Goal: Task Accomplishment & Management: Use online tool/utility

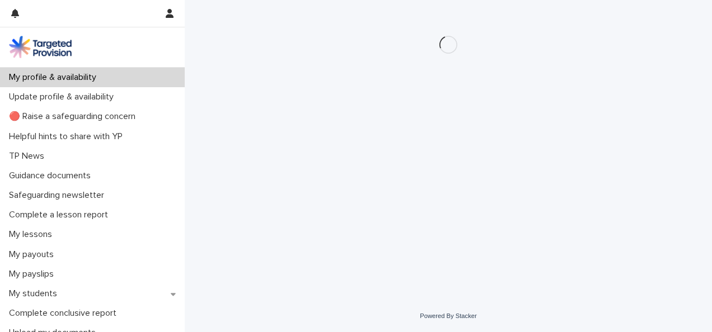
scroll to position [56, 0]
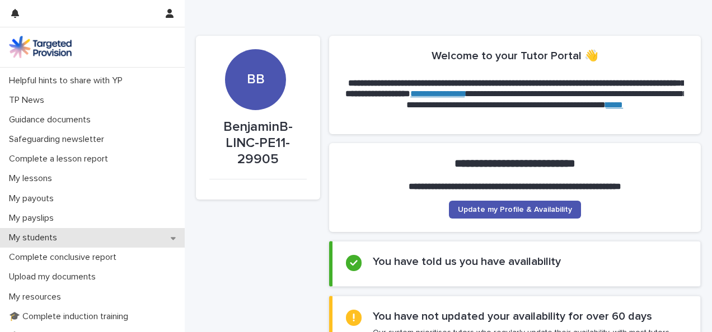
click at [94, 242] on div "My students" at bounding box center [92, 238] width 185 height 20
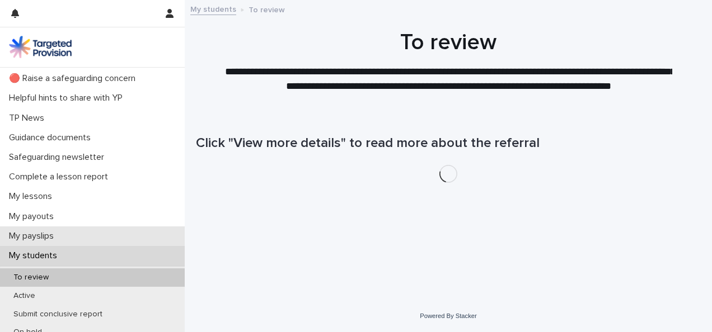
scroll to position [56, 0]
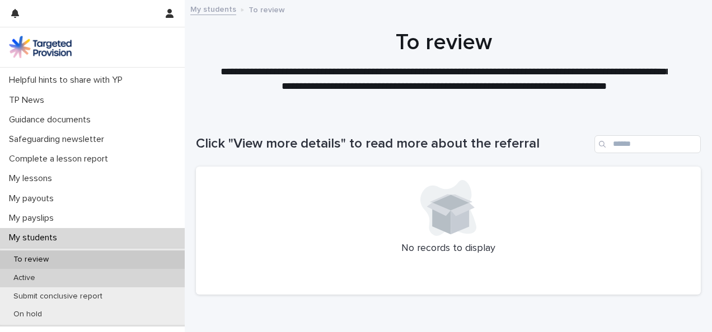
click at [104, 281] on div "Active" at bounding box center [92, 278] width 185 height 18
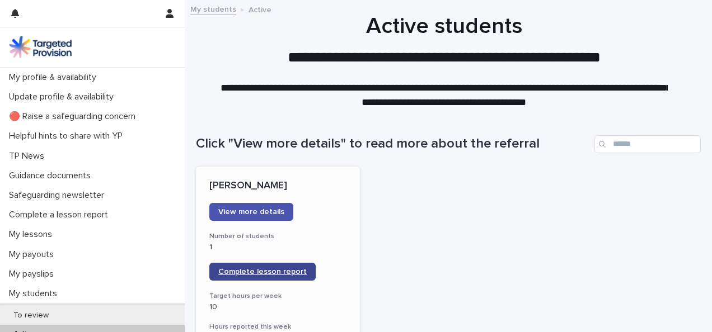
click at [285, 270] on span "Complete lesson report" at bounding box center [262, 272] width 88 height 8
